Goal: Check status

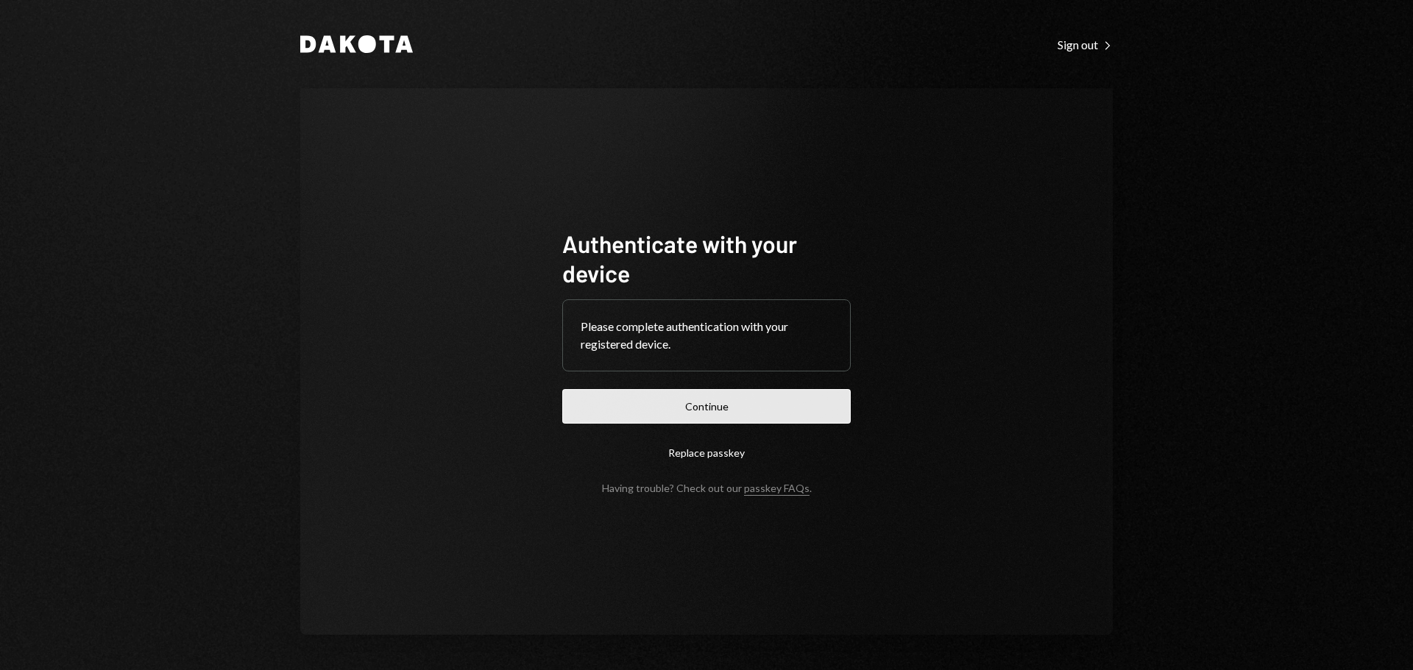
click at [711, 414] on button "Continue" at bounding box center [706, 406] width 288 height 35
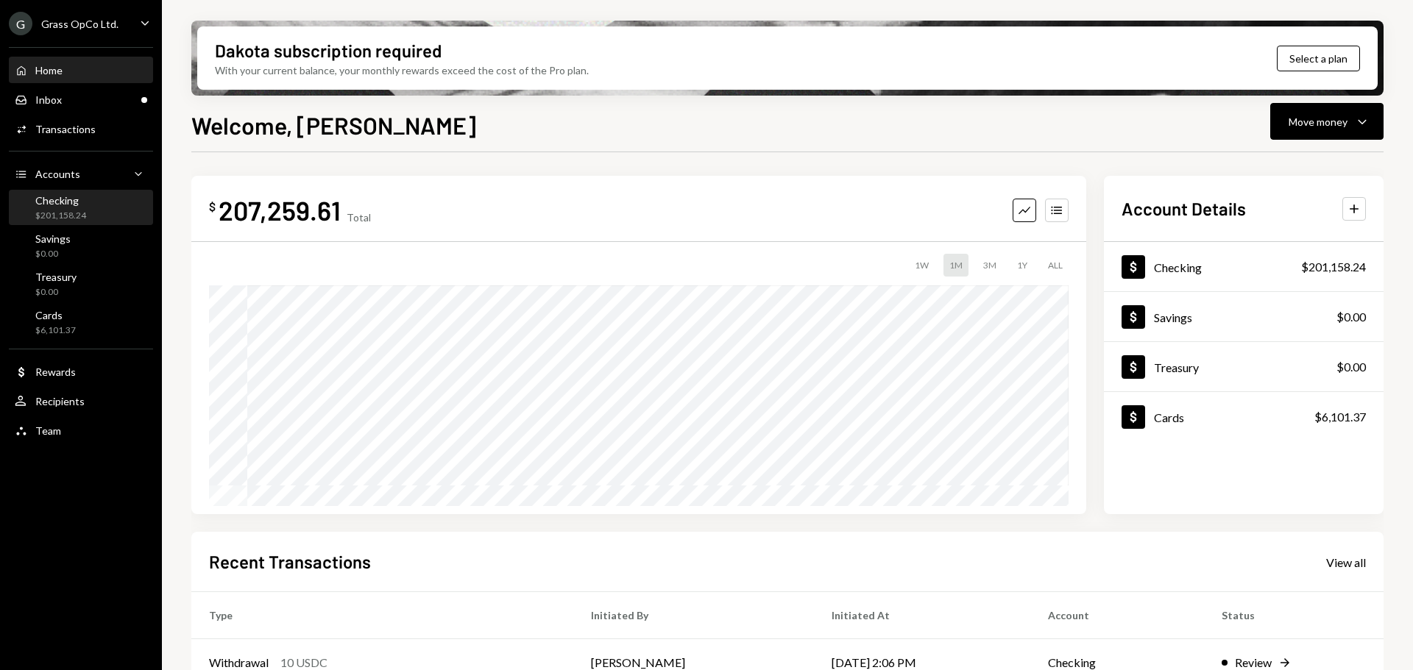
click at [48, 196] on div "Checking" at bounding box center [60, 200] width 51 height 13
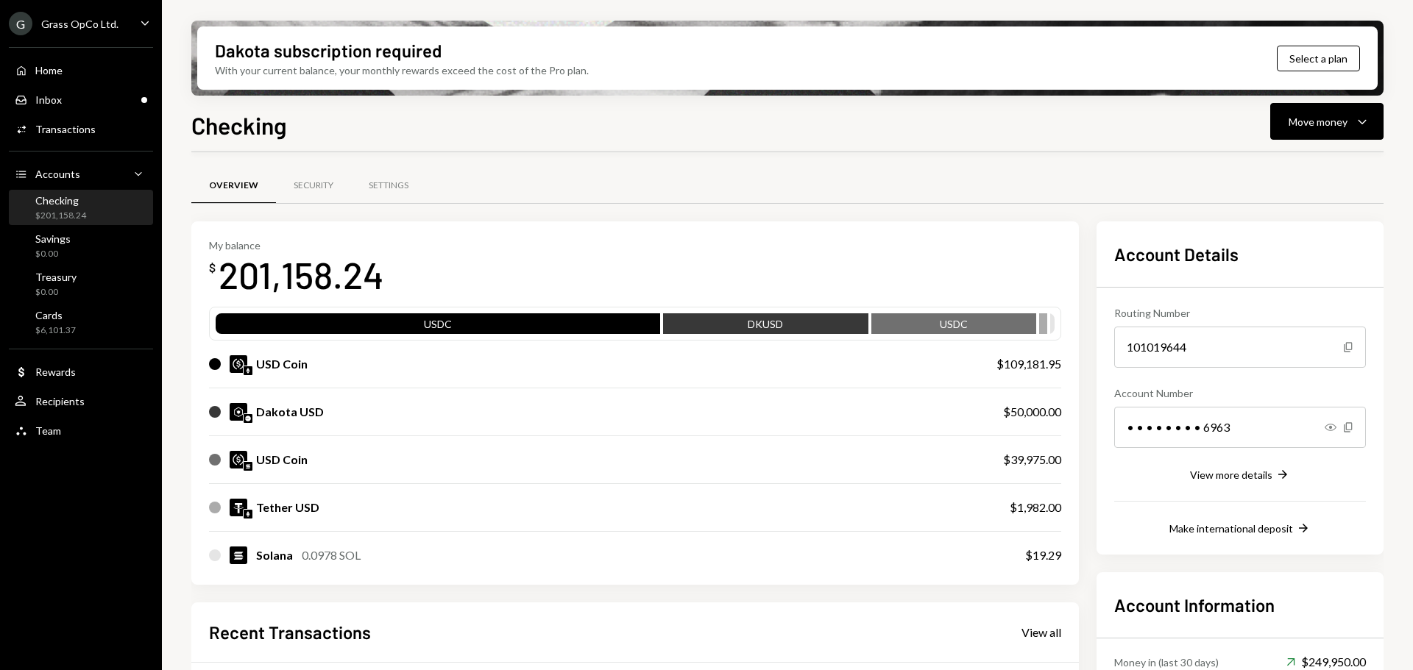
scroll to position [287, 0]
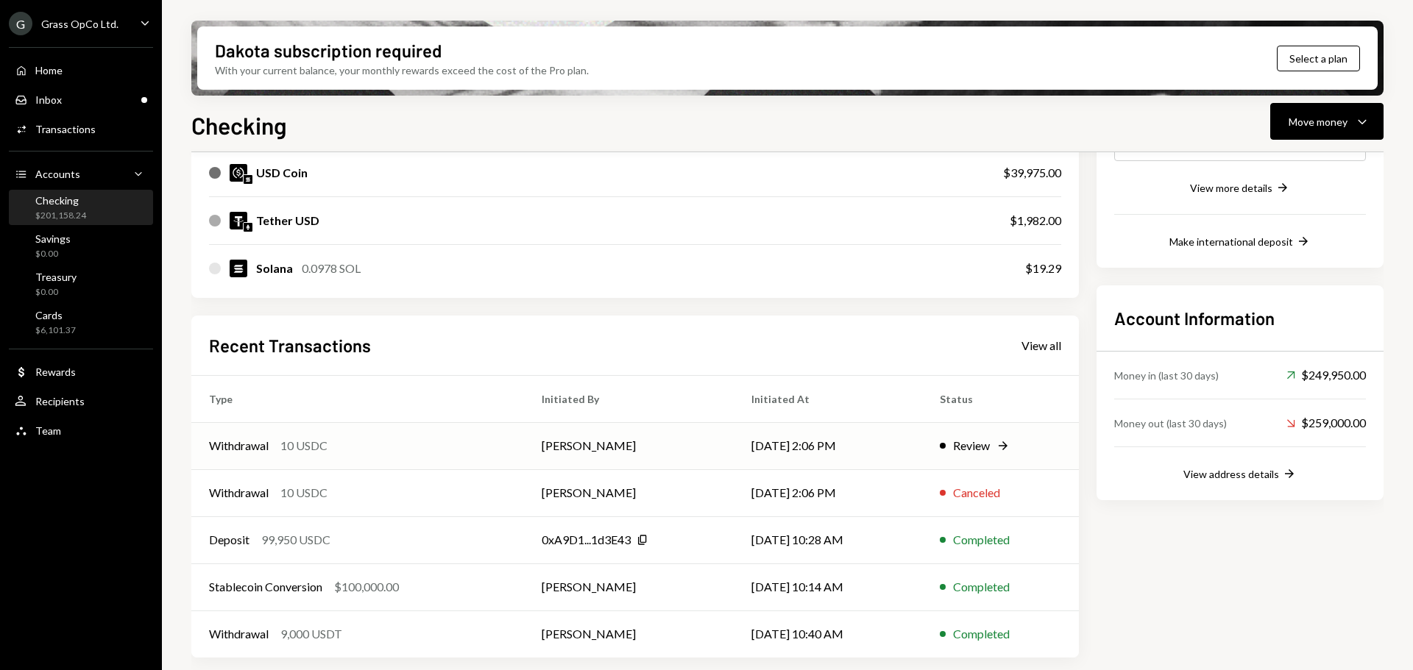
click at [607, 449] on td "[PERSON_NAME]" at bounding box center [629, 445] width 210 height 47
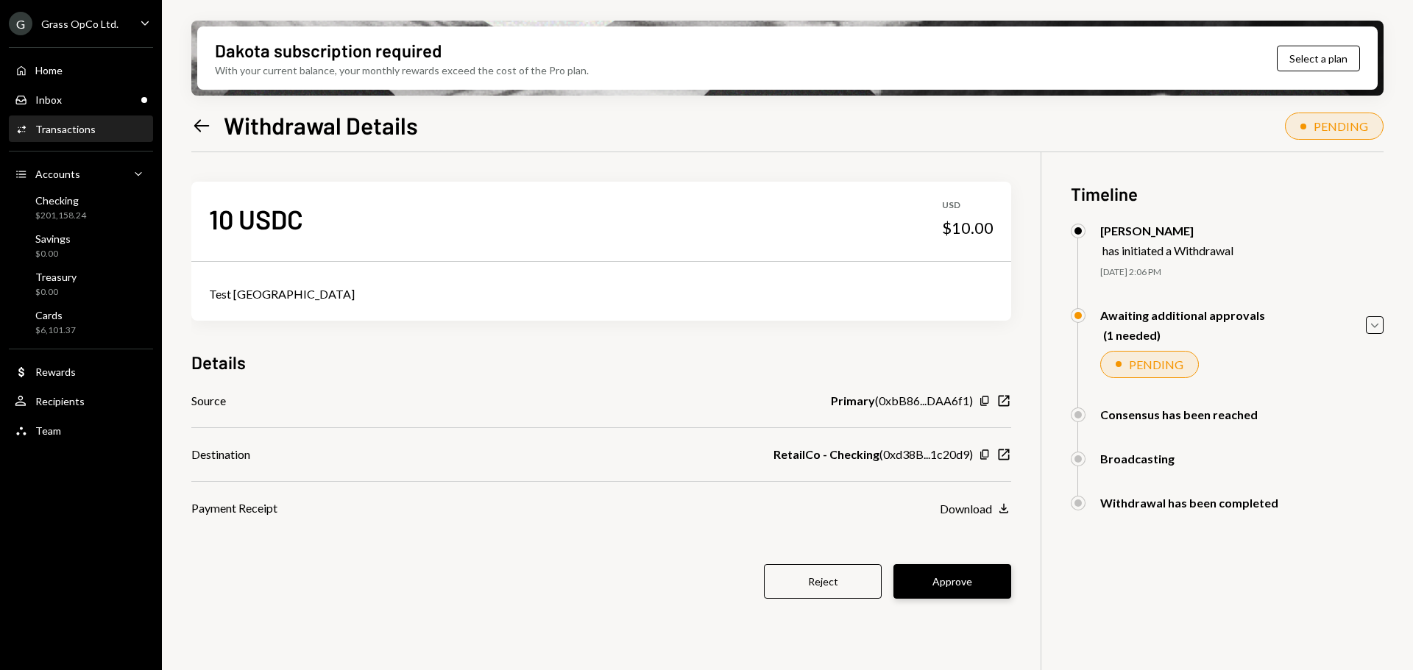
click at [951, 588] on button "Approve" at bounding box center [952, 581] width 118 height 35
